Goal: Find specific page/section: Find specific page/section

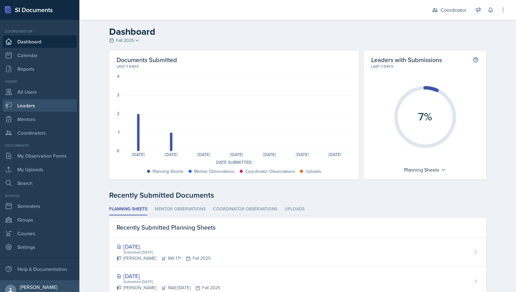
click at [33, 102] on link "Leaders" at bounding box center [39, 105] width 74 height 12
select select "19fb88f7-c89b-4031-b5a0-458fd49807a1"
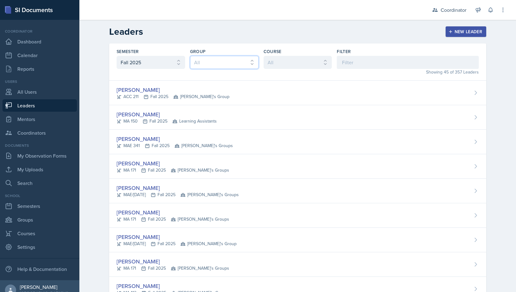
click at [201, 60] on select "All Kenneth's Group Cody's Group Learning Assistants Bella's Groups Zack's Grou…" at bounding box center [224, 62] width 69 height 13
select select "b54a5a00-ac04-4f72-be35-729e336b8eb9"
click at [190, 56] on select "All Kenneth's Group Cody's Group Learning Assistants Bella's Groups Zack's Grou…" at bounding box center [224, 62] width 69 height 13
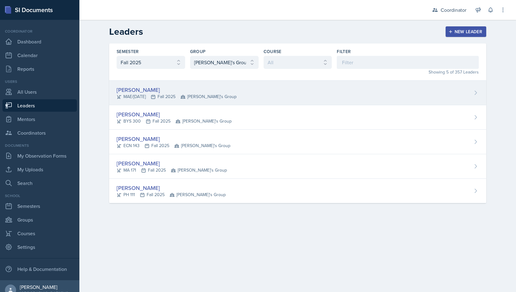
click at [266, 98] on div "Joshua Biddle MAE/CE 271 Fall 2025 Cody's Group" at bounding box center [297, 93] width 377 height 25
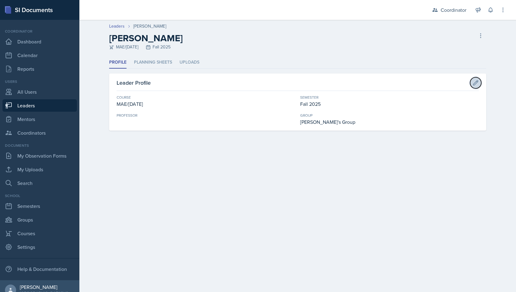
click at [472, 82] on button at bounding box center [475, 82] width 11 height 11
select select "2e4122e1-5982-447f-bbdd-b5316e5fff65"
select select "19fb88f7-c89b-4031-b5a0-458fd49807a1"
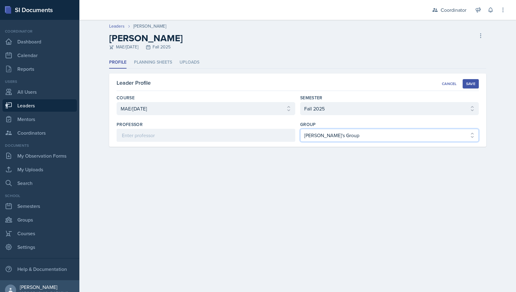
click at [328, 138] on select "Select group [PERSON_NAME]'s Groups [PERSON_NAME]'s Group [PERSON_NAME]'s Group…" at bounding box center [389, 135] width 179 height 13
select select "908e2d3e-bde8-4cfe-aad9-ea5eec2e02ba"
click at [300, 129] on select "Select group [PERSON_NAME]'s Groups [PERSON_NAME]'s Group [PERSON_NAME]'s Group…" at bounding box center [389, 135] width 179 height 13
click at [472, 85] on div "Save" at bounding box center [470, 83] width 9 height 5
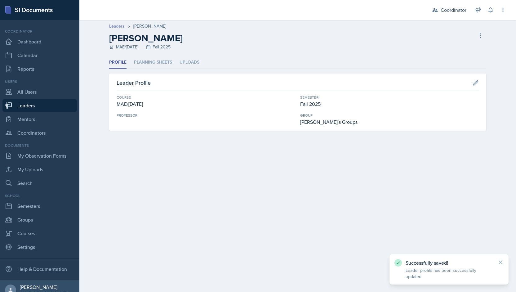
click at [119, 24] on link "Leaders" at bounding box center [117, 26] width 16 height 7
select select "19fb88f7-c89b-4031-b5a0-458fd49807a1"
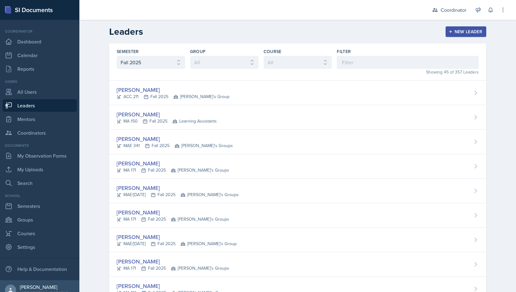
click at [201, 56] on div "Group All Kenneth's Group Cody's Group Learning Assistants Bella's Groups Zack'…" at bounding box center [224, 61] width 69 height 27
click at [202, 58] on select "All Kenneth's Group Cody's Group Learning Assistants Bella's Groups Zack's Grou…" at bounding box center [224, 62] width 69 height 13
select select "b54a5a00-ac04-4f72-be35-729e336b8eb9"
click at [190, 56] on select "All Kenneth's Group Cody's Group Learning Assistants Bella's Groups Zack's Grou…" at bounding box center [224, 62] width 69 height 13
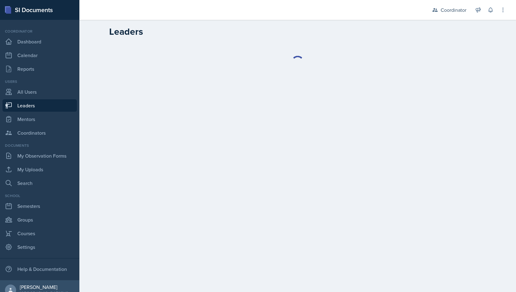
select select "19fb88f7-c89b-4031-b5a0-458fd49807a1"
select select "b54a5a00-ac04-4f72-be35-729e336b8eb9"
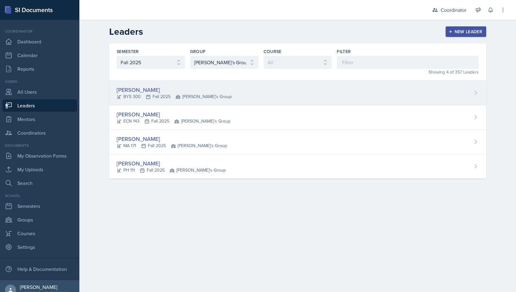
click at [211, 85] on div "[PERSON_NAME] BYS 300 Fall 2025 [PERSON_NAME]'s Group" at bounding box center [297, 93] width 377 height 25
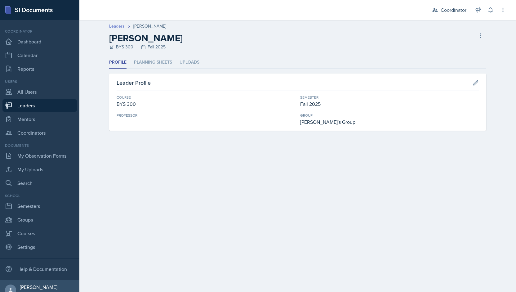
click at [112, 26] on link "Leaders" at bounding box center [117, 26] width 16 height 7
select select "19fb88f7-c89b-4031-b5a0-458fd49807a1"
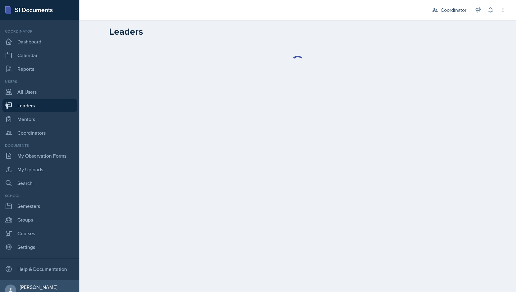
select select "19fb88f7-c89b-4031-b5a0-458fd49807a1"
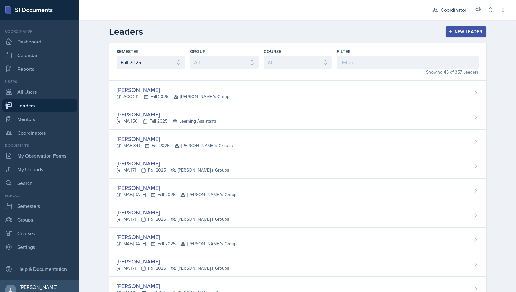
click at [206, 72] on div "Group All Kenneth's Group Cody's Group Learning Assistants Bella's Groups Zack'…" at bounding box center [224, 61] width 69 height 27
click at [203, 60] on select "All Kenneth's Group Cody's Group Learning Assistants Bella's Groups Zack's Grou…" at bounding box center [224, 62] width 69 height 13
select select "b54a5a00-ac04-4f72-be35-729e336b8eb9"
click at [190, 56] on select "All Kenneth's Group Cody's Group Learning Assistants Bella's Groups Zack's Grou…" at bounding box center [224, 62] width 69 height 13
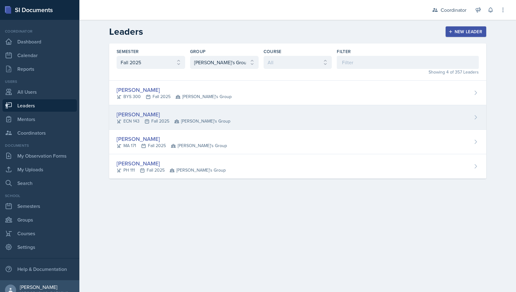
click at [422, 123] on div "Jacob Green ECN 143 Fall 2025 Cody's Group" at bounding box center [297, 117] width 377 height 25
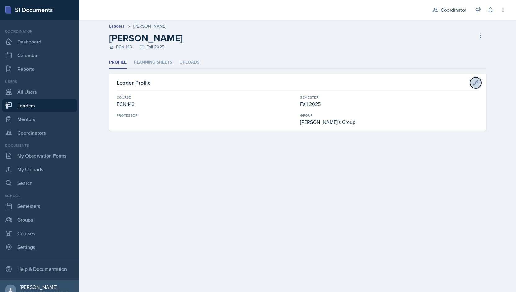
click at [472, 81] on button at bounding box center [475, 82] width 11 height 11
select select "99d61e63-a041-411e-8a75-5214cf702462"
select select "19fb88f7-c89b-4031-b5a0-458fd49807a1"
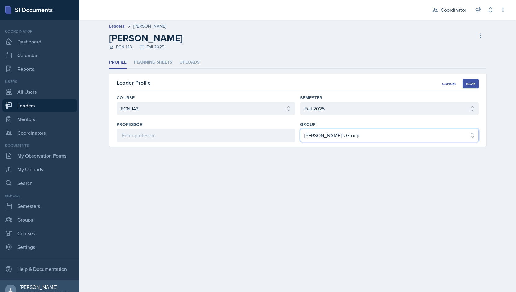
click at [320, 138] on select "Select group [PERSON_NAME]'s Groups [PERSON_NAME]'s Group [PERSON_NAME]'s Group…" at bounding box center [389, 135] width 179 height 13
select select "908e2d3e-bde8-4cfe-aad9-ea5eec2e02ba"
click at [300, 129] on select "Select group [PERSON_NAME]'s Groups [PERSON_NAME]'s Group [PERSON_NAME]'s Group…" at bounding box center [389, 135] width 179 height 13
click at [477, 83] on button "Save" at bounding box center [471, 83] width 16 height 9
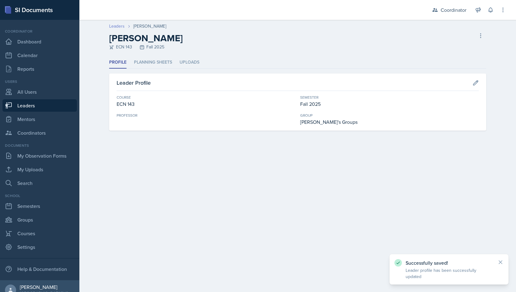
click at [115, 26] on link "Leaders" at bounding box center [117, 26] width 16 height 7
select select "19fb88f7-c89b-4031-b5a0-458fd49807a1"
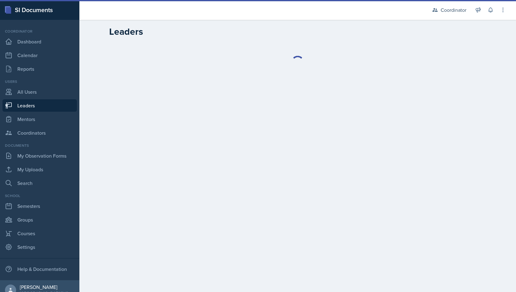
select select "19fb88f7-c89b-4031-b5a0-458fd49807a1"
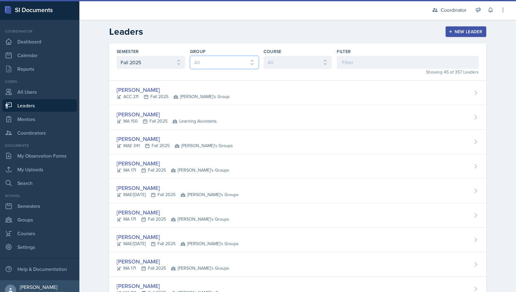
click at [199, 61] on select "All Kenneth's Group Cody's Group Learning Assistants Bella's Groups Zack's Grou…" at bounding box center [224, 62] width 69 height 13
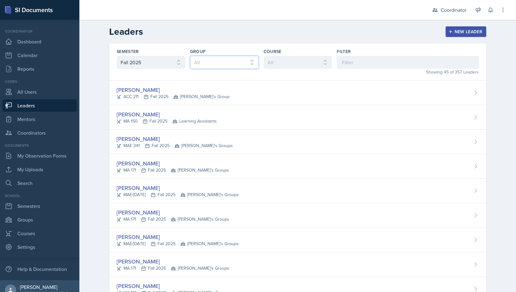
select select "b54a5a00-ac04-4f72-be35-729e336b8eb9"
click at [190, 56] on select "All Kenneth's Group Cody's Group Learning Assistants Bella's Groups Zack's Grou…" at bounding box center [224, 62] width 69 height 13
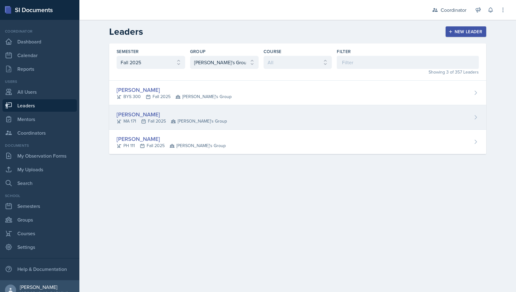
click at [420, 105] on div "Harrison Hudson MA 171 Fall 2025 Cody's Group" at bounding box center [297, 117] width 377 height 25
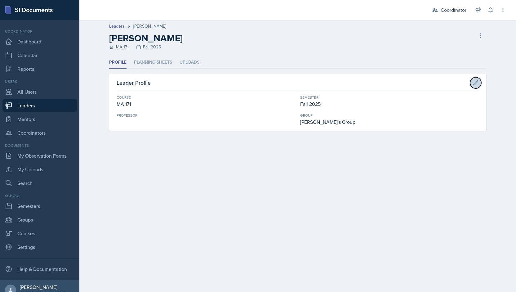
click at [474, 79] on button at bounding box center [475, 82] width 11 height 11
select select "e311161d-9862-4636-9c81-d48af42686b4"
select select "19fb88f7-c89b-4031-b5a0-458fd49807a1"
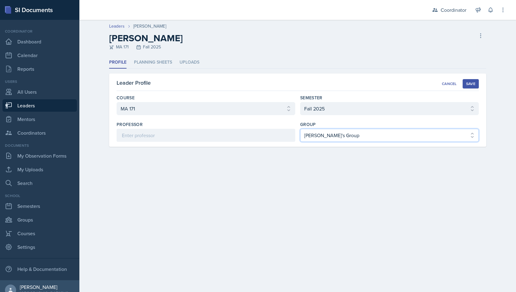
click at [313, 137] on select "Select group Bella's Groups Cody's Group Kenneth's Group Learning Assistants Za…" at bounding box center [389, 135] width 179 height 13
select select "908e2d3e-bde8-4cfe-aad9-ea5eec2e02ba"
click at [300, 129] on select "Select group Bella's Groups Cody's Group Kenneth's Group Learning Assistants Za…" at bounding box center [389, 135] width 179 height 13
click at [474, 83] on div "Save" at bounding box center [470, 83] width 9 height 5
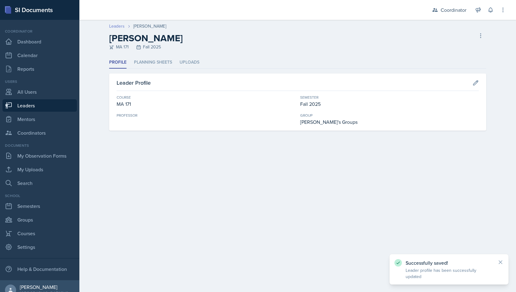
click at [117, 24] on link "Leaders" at bounding box center [117, 26] width 16 height 7
select select "19fb88f7-c89b-4031-b5a0-458fd49807a1"
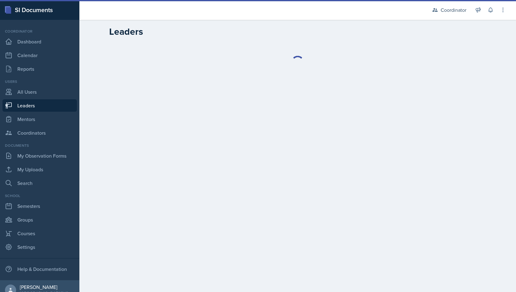
select select "19fb88f7-c89b-4031-b5a0-458fd49807a1"
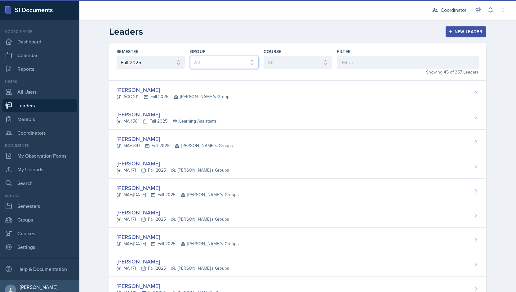
click at [225, 60] on select "All [PERSON_NAME]'s Group [PERSON_NAME]'s Group Learning Assistants [PERSON_NAM…" at bounding box center [224, 62] width 69 height 13
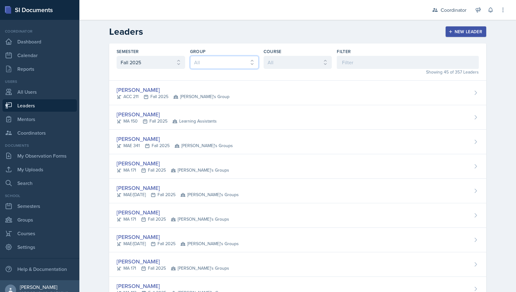
select select "b54a5a00-ac04-4f72-be35-729e336b8eb9"
click at [190, 56] on select "All [PERSON_NAME]'s Group [PERSON_NAME]'s Group Learning Assistants [PERSON_NAM…" at bounding box center [224, 62] width 69 height 13
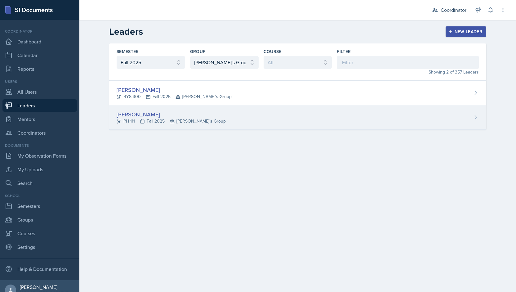
click at [373, 115] on div "[PERSON_NAME] PH 111 Fall 2025 [PERSON_NAME]'s Group" at bounding box center [297, 117] width 377 height 25
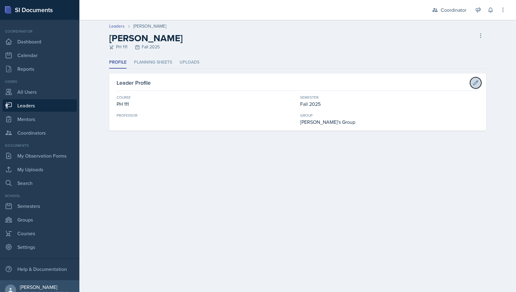
click at [479, 83] on icon at bounding box center [476, 83] width 6 height 6
select select "5541ceb6-0c1e-49aa-b214-85658d988c8f"
select select "19fb88f7-c89b-4031-b5a0-458fd49807a1"
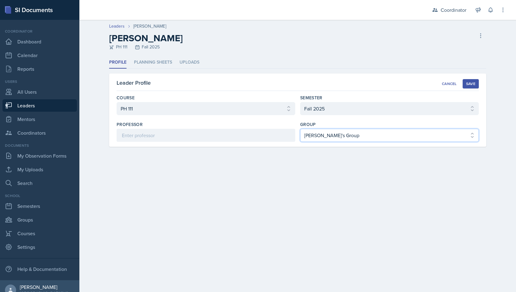
click at [338, 136] on select "Select group [PERSON_NAME]'s Groups [PERSON_NAME]'s Group [PERSON_NAME]'s Group…" at bounding box center [389, 135] width 179 height 13
select select "908e2d3e-bde8-4cfe-aad9-ea5eec2e02ba"
click at [300, 129] on select "Select group [PERSON_NAME]'s Groups [PERSON_NAME]'s Group [PERSON_NAME]'s Group…" at bounding box center [389, 135] width 179 height 13
click at [470, 84] on div "Save" at bounding box center [470, 83] width 9 height 5
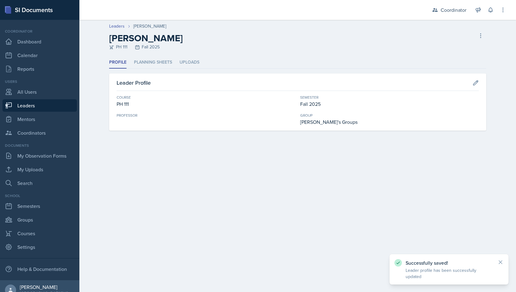
click at [54, 103] on link "Leaders" at bounding box center [39, 105] width 74 height 12
select select "19fb88f7-c89b-4031-b5a0-458fd49807a1"
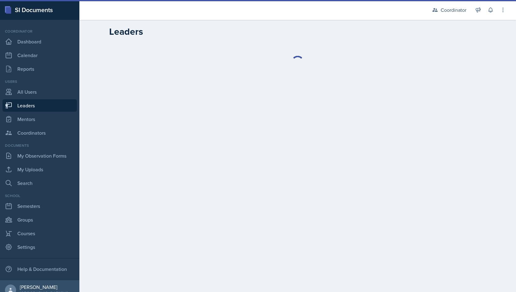
select select "19fb88f7-c89b-4031-b5a0-458fd49807a1"
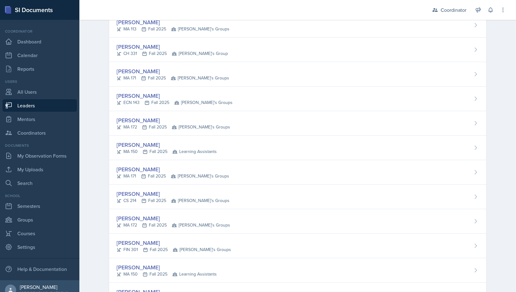
scroll to position [322, 0]
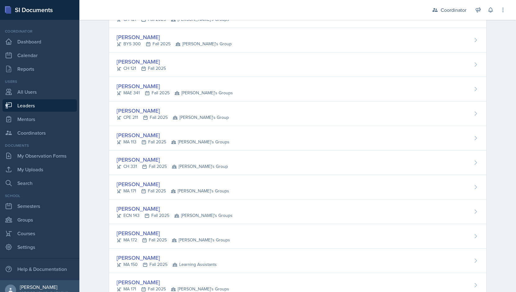
drag, startPoint x: 159, startPoint y: 134, endPoint x: 94, endPoint y: 164, distance: 70.8
click at [94, 164] on div "Leaders New Leader Semester All Fall 2025 Spring 2025 Fall 2024 Spring 2024 Fal…" at bounding box center [297, 286] width 437 height 1179
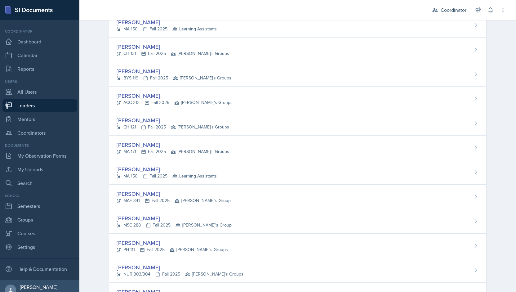
scroll to position [902, 0]
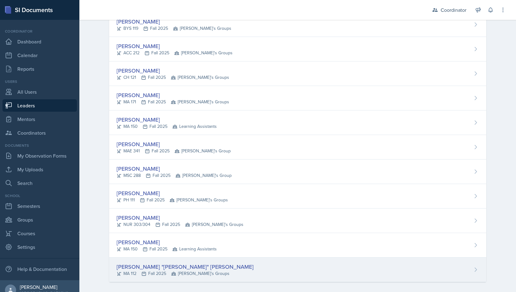
click at [178, 270] on span "[PERSON_NAME]'s Groups" at bounding box center [200, 273] width 58 height 7
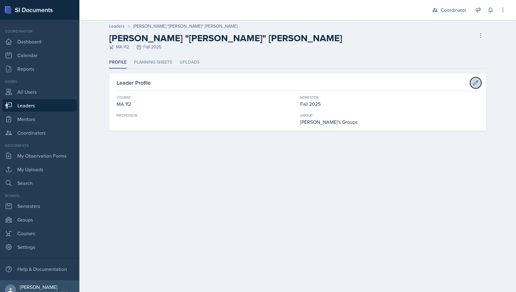
click at [472, 81] on button at bounding box center [475, 82] width 11 height 11
select select "9b8fb5b2-7103-4019-a785-b6c4379b6829"
select select "19fb88f7-c89b-4031-b5a0-458fd49807a1"
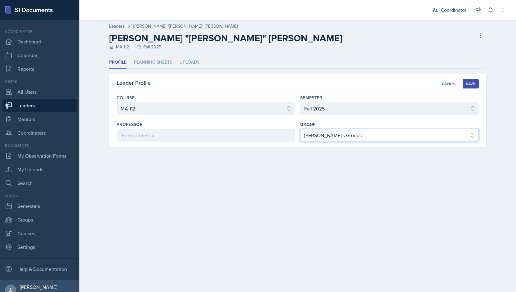
click at [341, 136] on select "Select group Bella's Groups Cody's Group Kenneth's Group Learning Assistants Za…" at bounding box center [389, 135] width 179 height 13
select select "b54a5a00-ac04-4f72-be35-729e336b8eb9"
click at [300, 129] on select "Select group Bella's Groups Cody's Group Kenneth's Group Learning Assistants Za…" at bounding box center [389, 135] width 179 height 13
click at [469, 87] on button "Save" at bounding box center [471, 83] width 16 height 9
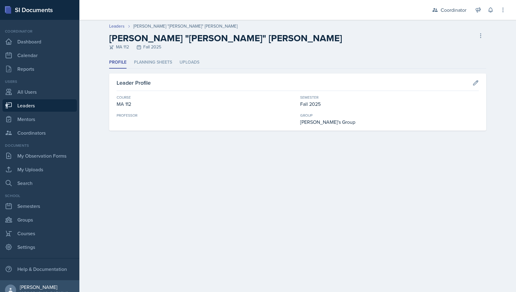
click at [45, 103] on link "Leaders" at bounding box center [39, 105] width 74 height 12
select select "19fb88f7-c89b-4031-b5a0-458fd49807a1"
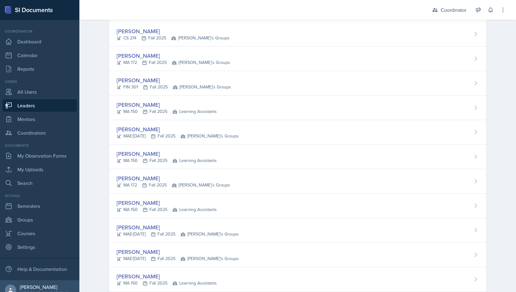
scroll to position [609, 0]
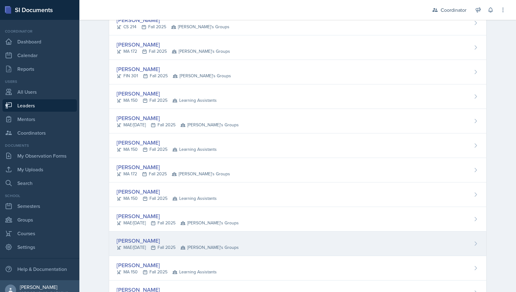
click at [132, 238] on div "[PERSON_NAME]" at bounding box center [178, 240] width 122 height 8
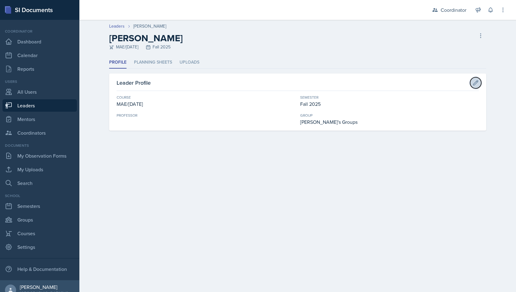
click at [477, 80] on icon at bounding box center [476, 82] width 5 height 5
select select "2e4122e1-5982-447f-bbdd-b5316e5fff65"
select select "19fb88f7-c89b-4031-b5a0-458fd49807a1"
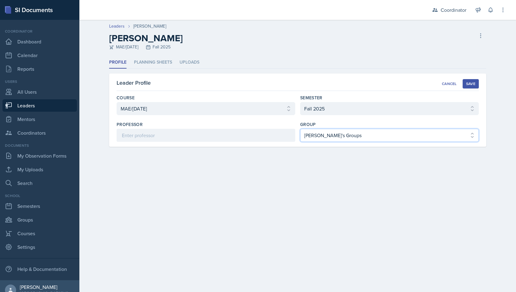
click at [325, 135] on select "Select group Bella's Groups Cody's Group Kenneth's Group Learning Assistants Za…" at bounding box center [389, 135] width 179 height 13
select select "b54a5a00-ac04-4f72-be35-729e336b8eb9"
click at [300, 129] on select "Select group Bella's Groups Cody's Group Kenneth's Group Learning Assistants Za…" at bounding box center [389, 135] width 179 height 13
click at [469, 85] on div "Save" at bounding box center [470, 83] width 9 height 5
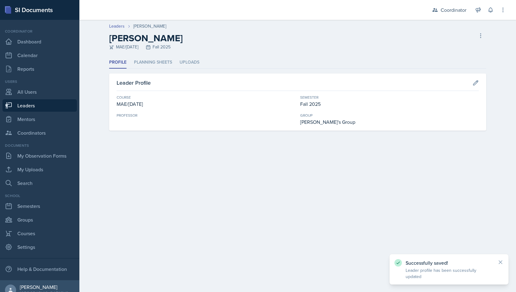
click at [48, 107] on link "Leaders" at bounding box center [39, 105] width 74 height 12
select select "19fb88f7-c89b-4031-b5a0-458fd49807a1"
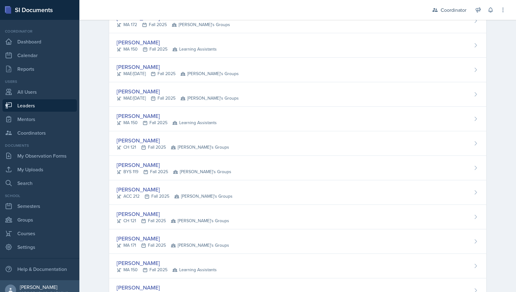
scroll to position [758, 0]
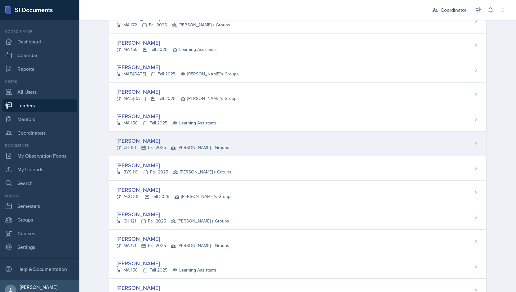
click at [164, 139] on div "[PERSON_NAME]" at bounding box center [173, 141] width 113 height 8
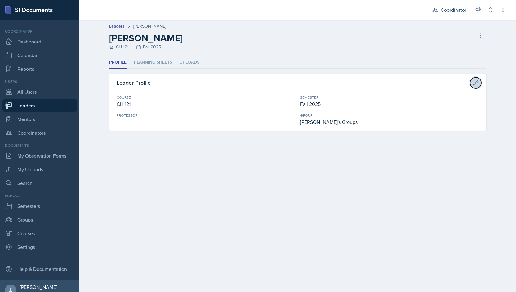
click at [472, 83] on button at bounding box center [475, 82] width 11 height 11
select select "8f7a12dd-7de3-4dbf-b214-32a34e03b7d4"
select select "19fb88f7-c89b-4031-b5a0-458fd49807a1"
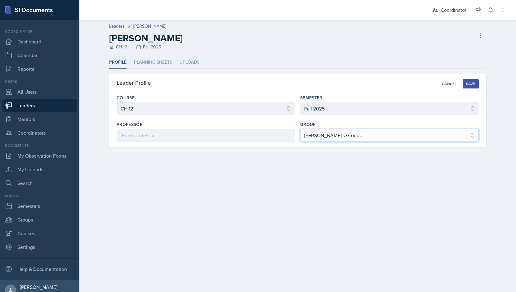
click at [320, 137] on select "Select group Bella's Groups Cody's Group Kenneth's Group Learning Assistants Za…" at bounding box center [389, 135] width 179 height 13
select select "b54a5a00-ac04-4f72-be35-729e336b8eb9"
click at [300, 129] on select "Select group Bella's Groups Cody's Group Kenneth's Group Learning Assistants Za…" at bounding box center [389, 135] width 179 height 13
click at [475, 82] on div "Save" at bounding box center [470, 83] width 9 height 5
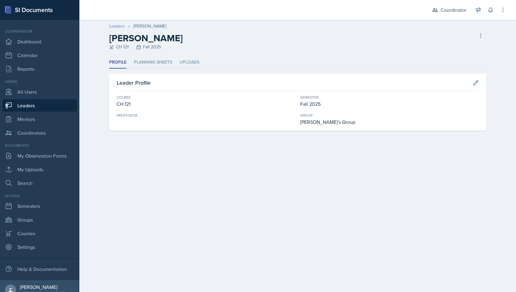
click at [118, 27] on link "Leaders" at bounding box center [117, 26] width 16 height 7
select select "19fb88f7-c89b-4031-b5a0-458fd49807a1"
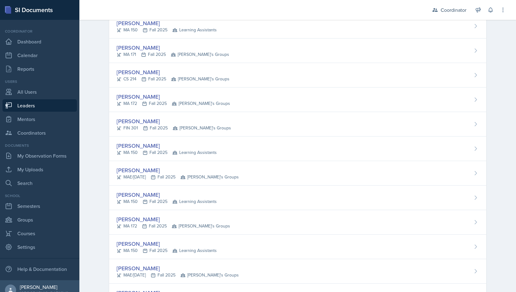
scroll to position [557, 0]
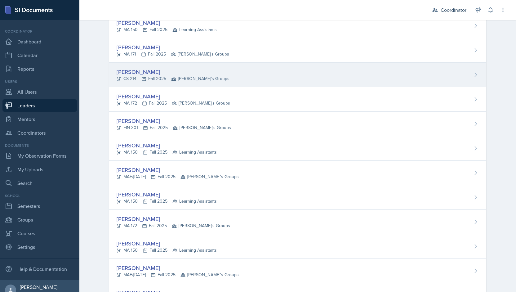
click at [151, 70] on div "[PERSON_NAME]" at bounding box center [173, 72] width 113 height 8
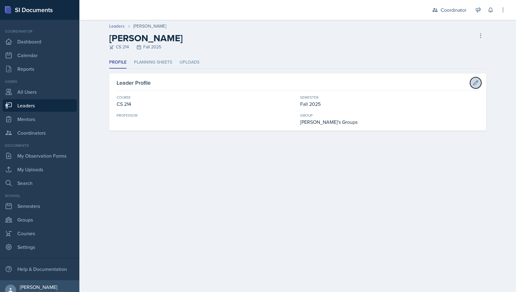
click at [477, 87] on button at bounding box center [475, 82] width 11 height 11
select select "004a3946-904a-4f55-893e-2e74a70bfb3b"
select select "19fb88f7-c89b-4031-b5a0-458fd49807a1"
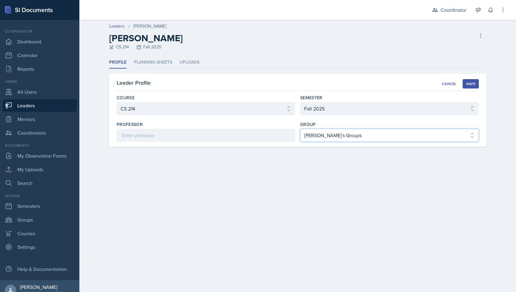
click at [319, 134] on select "Select group Bella's Groups Cody's Group Kenneth's Group Learning Assistants Za…" at bounding box center [389, 135] width 179 height 13
select select "b54a5a00-ac04-4f72-be35-729e336b8eb9"
click at [300, 129] on select "Select group Bella's Groups Cody's Group Kenneth's Group Learning Assistants Za…" at bounding box center [389, 135] width 179 height 13
click at [475, 80] on button "Save" at bounding box center [471, 83] width 16 height 9
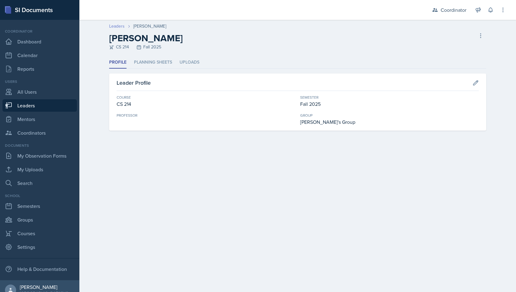
click at [118, 23] on link "Leaders" at bounding box center [117, 26] width 16 height 7
select select "19fb88f7-c89b-4031-b5a0-458fd49807a1"
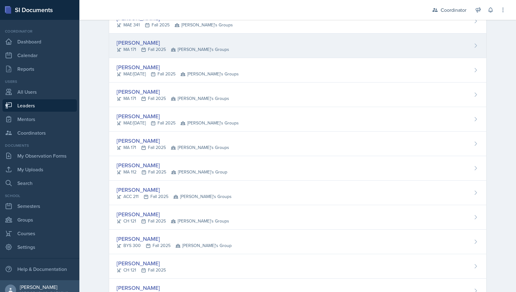
scroll to position [123, 0]
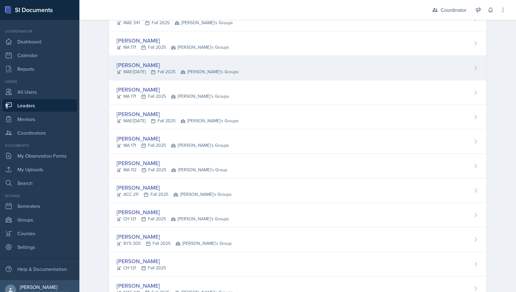
click at [128, 74] on div "MAE/CE 272 Fall 2025 Zack's Groups" at bounding box center [178, 72] width 122 height 7
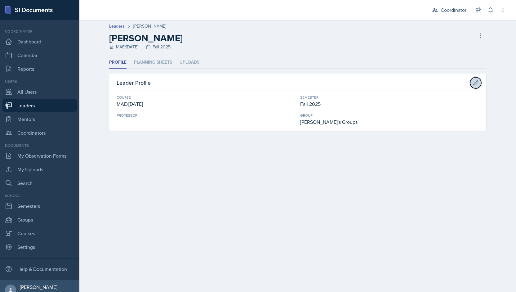
click at [480, 83] on button at bounding box center [475, 82] width 11 height 11
select select "91163273-00ff-457b-8c56-5da0b4f50f76"
select select "19fb88f7-c89b-4031-b5a0-458fd49807a1"
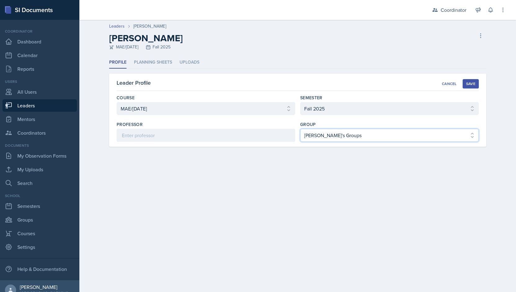
click at [352, 134] on select "Select group Bella's Groups Cody's Group Kenneth's Group Learning Assistants Za…" at bounding box center [389, 135] width 179 height 13
select select "b54a5a00-ac04-4f72-be35-729e336b8eb9"
click at [300, 129] on select "Select group Bella's Groups Cody's Group Kenneth's Group Learning Assistants Za…" at bounding box center [389, 135] width 179 height 13
click at [471, 84] on div "Save" at bounding box center [470, 83] width 9 height 5
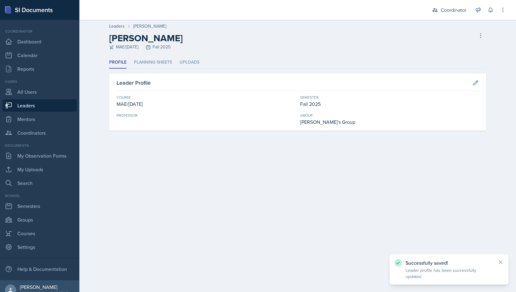
click at [41, 104] on link "Leaders" at bounding box center [39, 105] width 74 height 12
select select "19fb88f7-c89b-4031-b5a0-458fd49807a1"
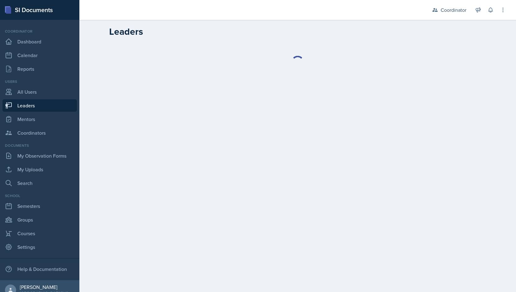
select select "19fb88f7-c89b-4031-b5a0-458fd49807a1"
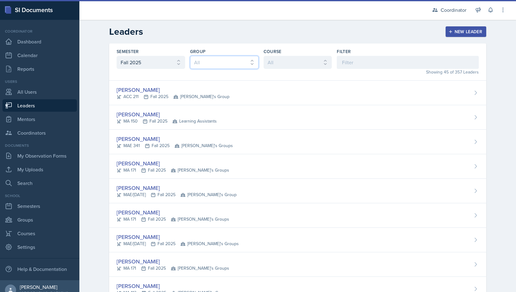
click at [208, 59] on select "All [PERSON_NAME]'s Group [PERSON_NAME]'s Group Learning Assistants [PERSON_NAM…" at bounding box center [224, 62] width 69 height 13
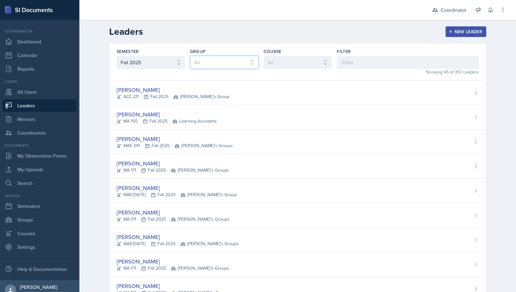
select select "b54a5a00-ac04-4f72-be35-729e336b8eb9"
click at [190, 56] on select "All [PERSON_NAME]'s Group [PERSON_NAME]'s Group Learning Assistants [PERSON_NAM…" at bounding box center [224, 62] width 69 height 13
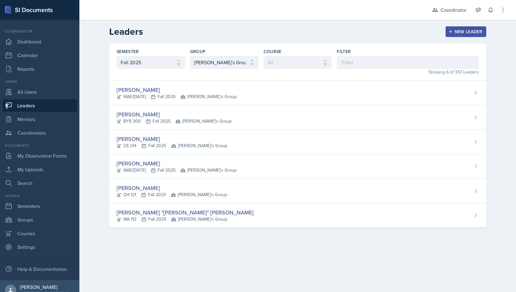
click at [24, 107] on link "Leaders" at bounding box center [39, 105] width 74 height 12
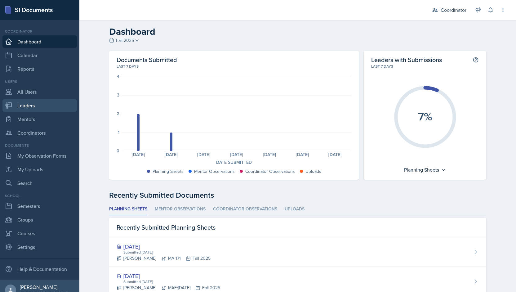
click at [29, 102] on link "Leaders" at bounding box center [39, 105] width 74 height 12
select select "19fb88f7-c89b-4031-b5a0-458fd49807a1"
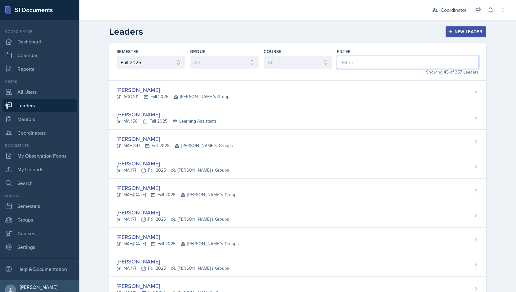
click at [348, 60] on input at bounding box center [408, 62] width 142 height 13
click at [140, 64] on select "All Fall 2025 Spring 2025 Fall 2024 Spring 2024 Fall 2023 Spring 2023 Fall 2022…" at bounding box center [151, 62] width 69 height 13
select select
click at [117, 56] on select "All Fall 2025 Spring 2025 Fall 2024 Spring 2024 Fall 2023 Spring 2023 Fall 2022…" at bounding box center [151, 62] width 69 height 13
click at [372, 64] on input at bounding box center [408, 62] width 142 height 13
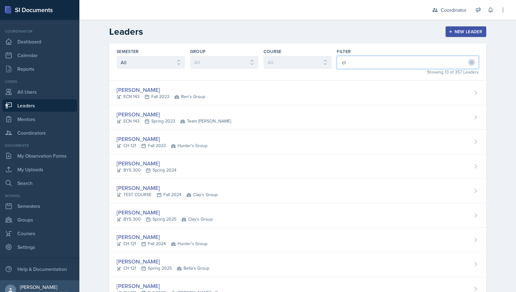
type input "c"
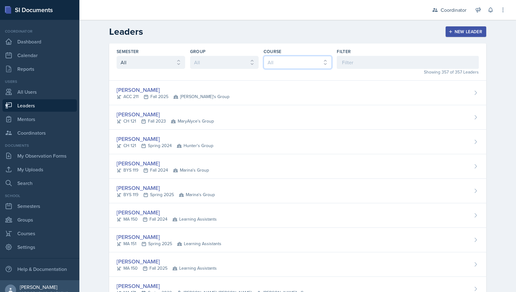
click at [280, 63] on select "All ACC 211 ACC 212 ACC 307 BYS 119 BYS 215 BYS 300 CH 101 CH 121 CH 331 CPE 21…" at bounding box center [298, 62] width 69 height 13
select select "a2a7c3a9-1fad-4522-a67e-ba87c5b1aa08"
click at [264, 56] on select "All ACC 211 ACC 212 ACC 307 BYS 119 BYS 215 BYS 300 CH 101 CH 121 CH 331 CPE 21…" at bounding box center [298, 62] width 69 height 13
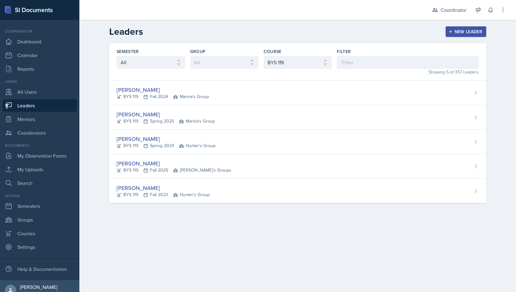
click at [219, 233] on main "Leaders New Leader Semester All Fall 2025 Spring 2025 Fall 2024 Spring 2024 Fal…" at bounding box center [297, 156] width 437 height 272
